Goal: Register for event/course

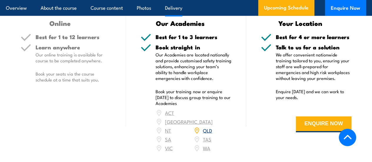
scroll to position [882, 0]
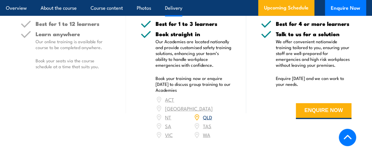
click at [209, 121] on link "QLD" at bounding box center [207, 116] width 9 height 7
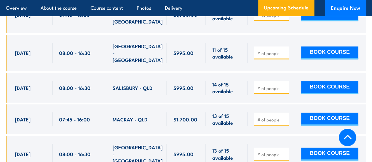
scroll to position [1265, 0]
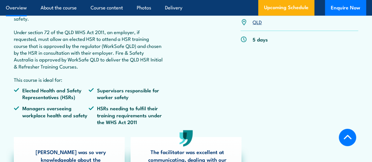
scroll to position [265, 0]
